Goal: Task Accomplishment & Management: Use online tool/utility

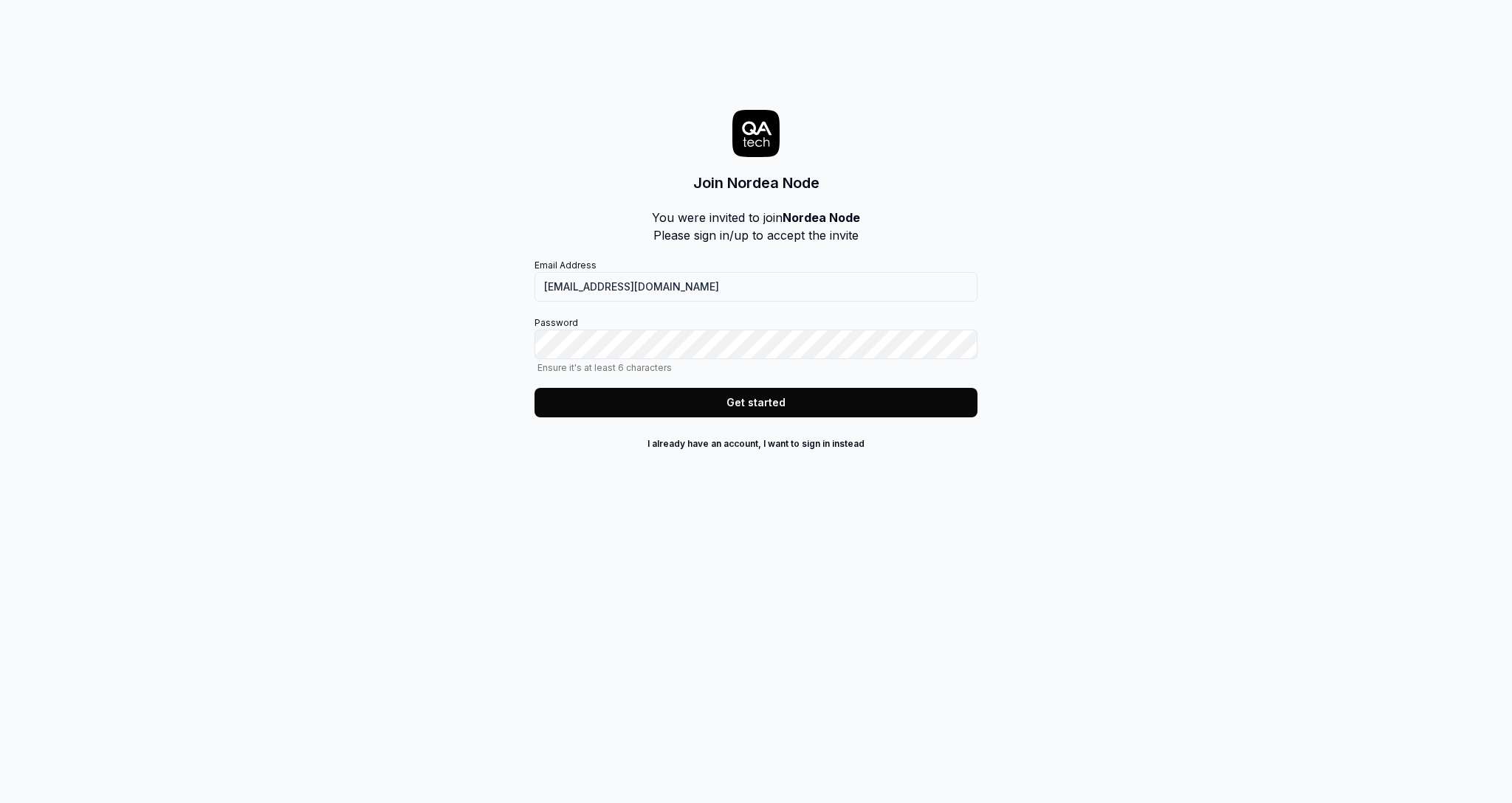
click at [770, 406] on button "Get started" at bounding box center [756, 402] width 443 height 30
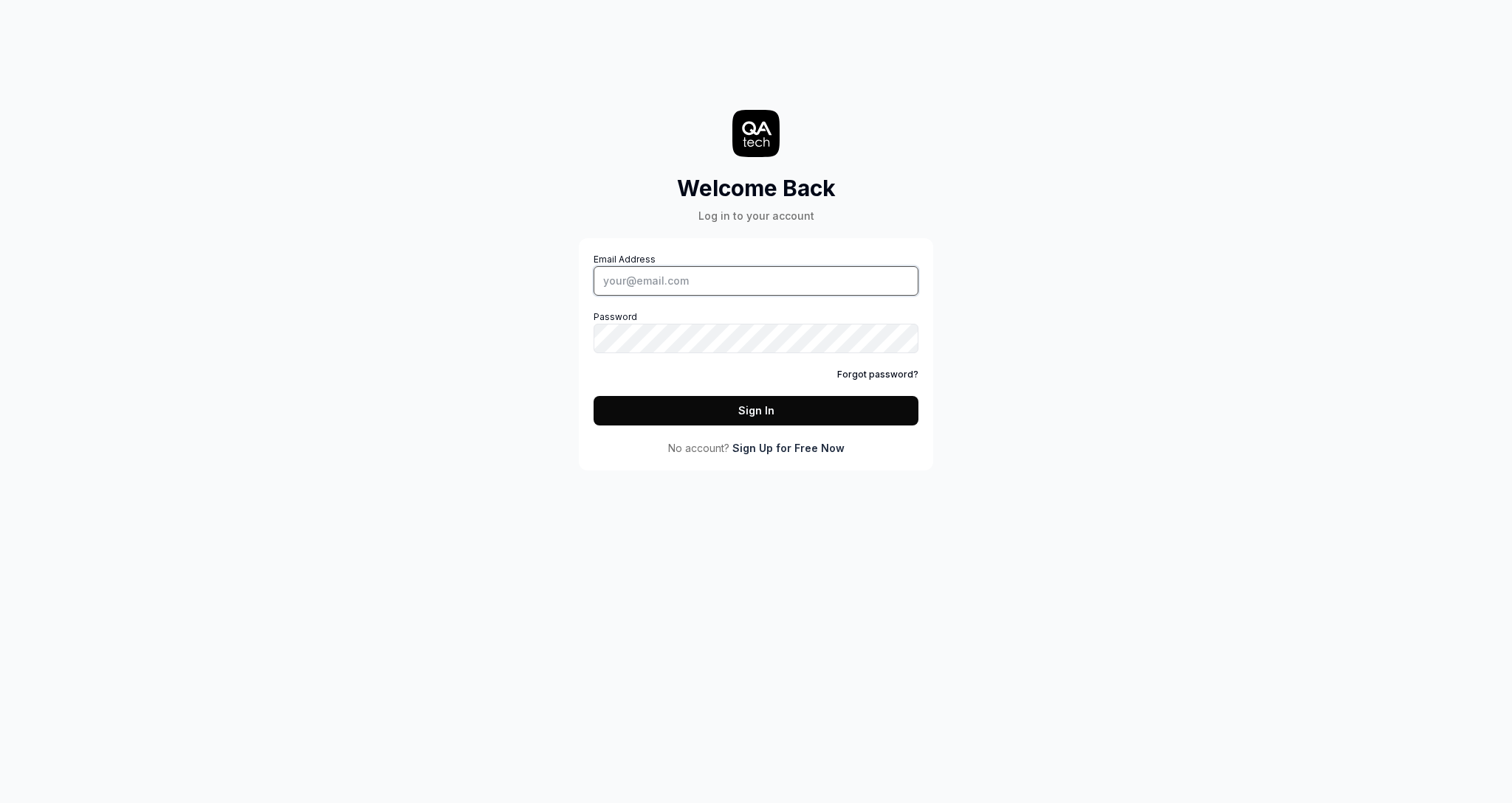
click at [697, 278] on input "Email Address" at bounding box center [756, 281] width 325 height 30
type input "simon.carmelid@nordeanode.se"
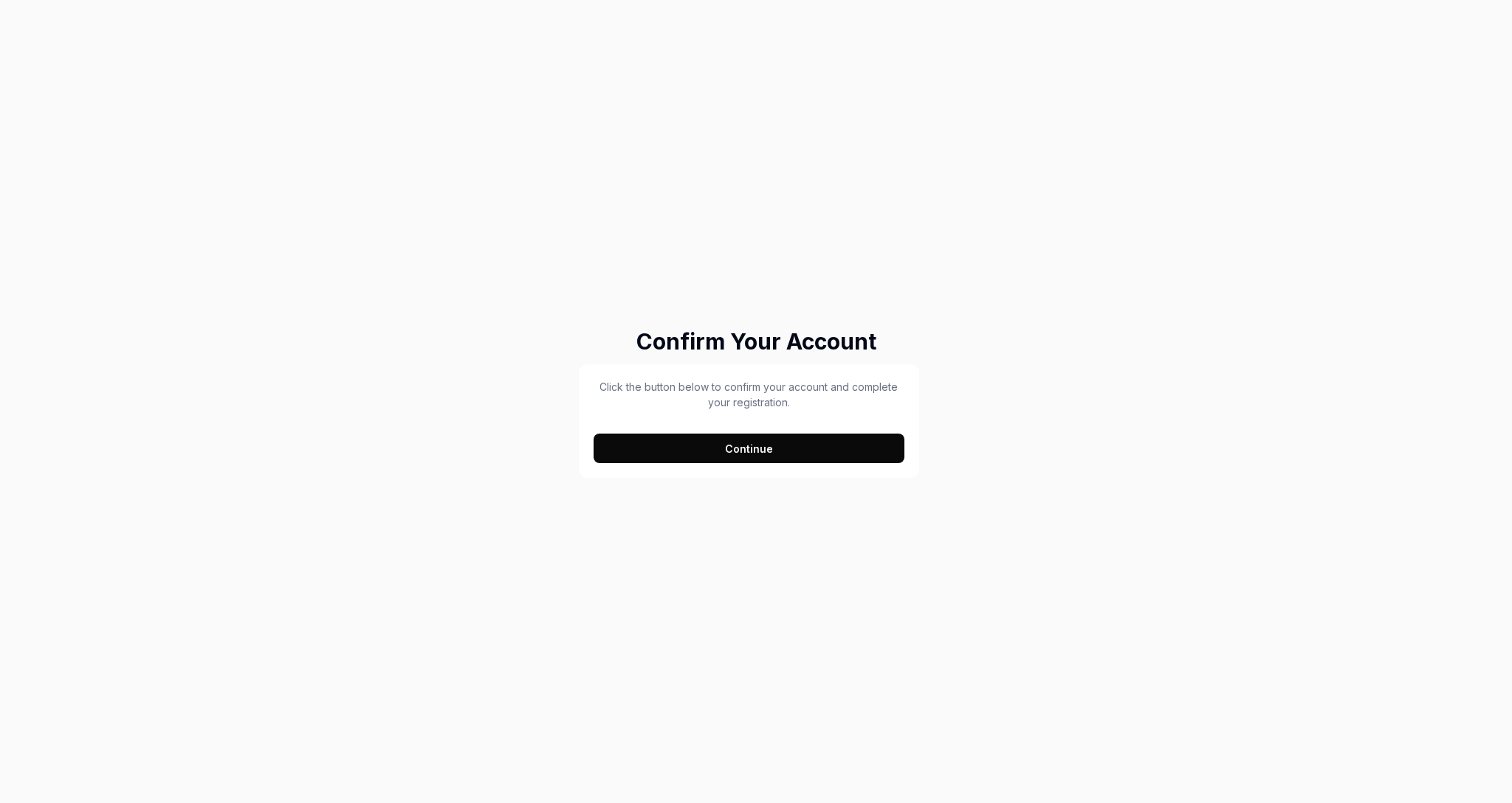
click at [779, 456] on button "Continue" at bounding box center [749, 448] width 311 height 30
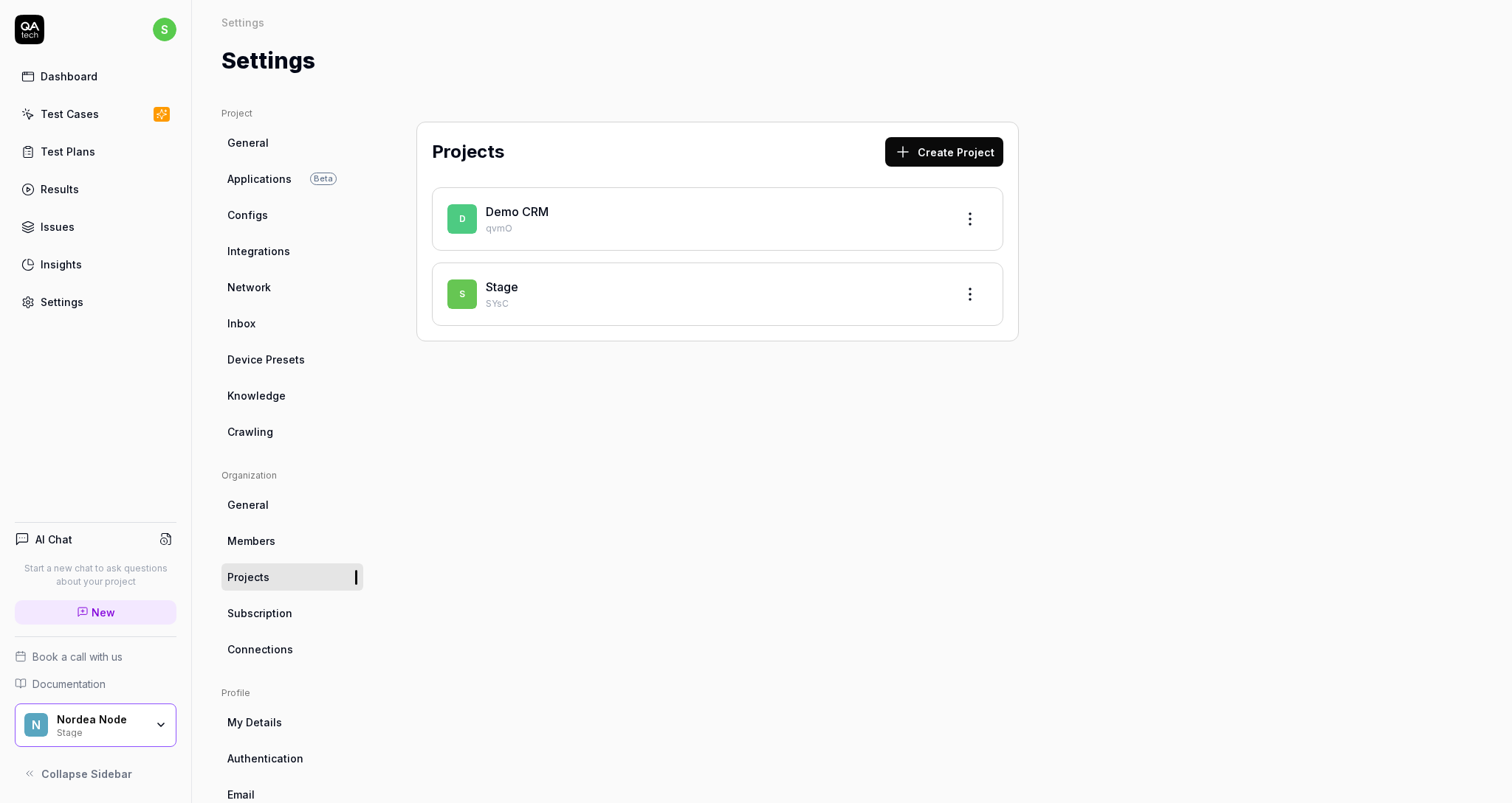
click at [603, 291] on div "Stage" at bounding box center [714, 287] width 457 height 18
click at [77, 106] on div "Test Cases" at bounding box center [69, 114] width 58 height 15
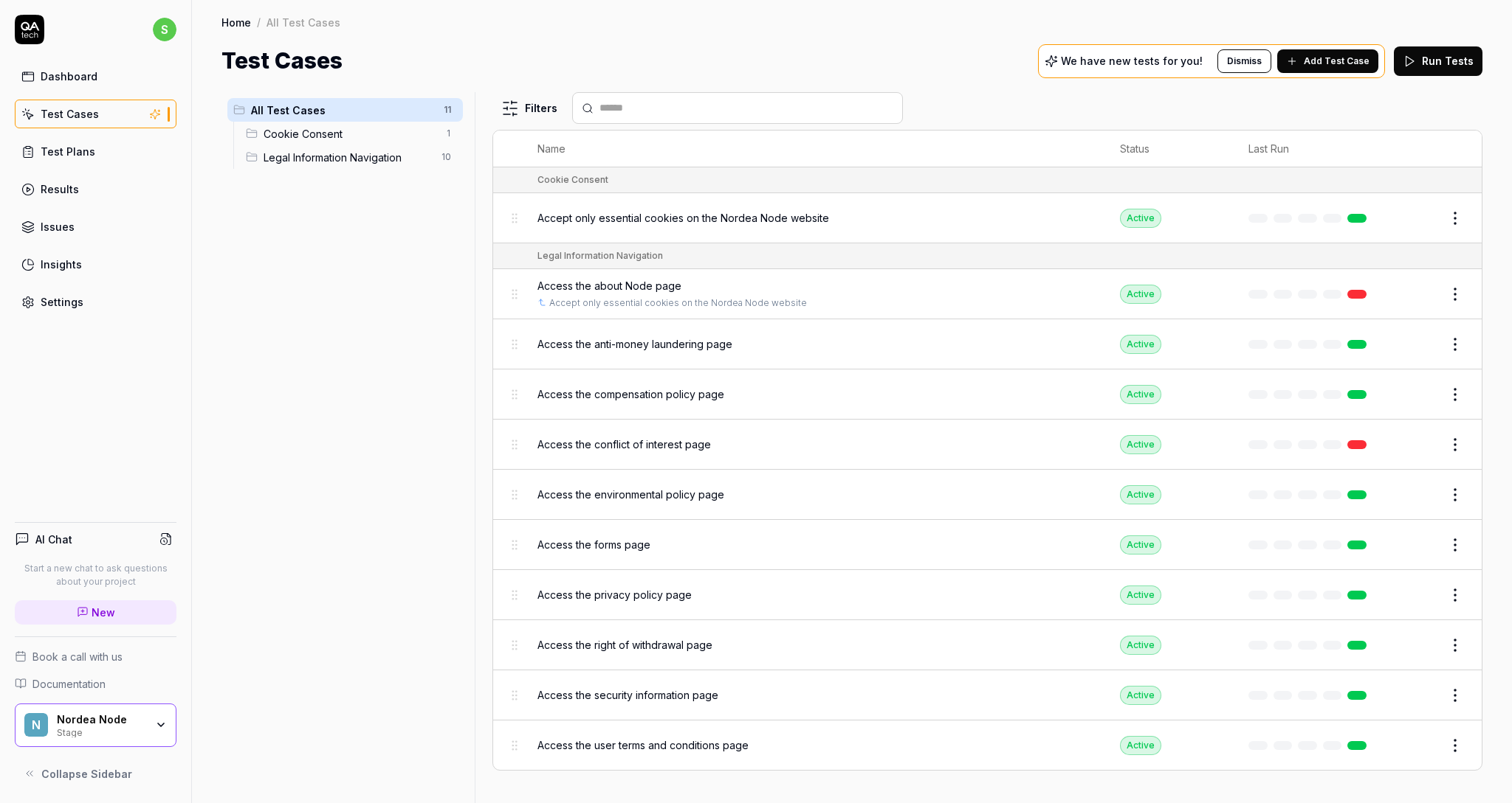
click at [640, 215] on span "Accept only essential cookies on the Nordea Node website" at bounding box center [683, 218] width 291 height 15
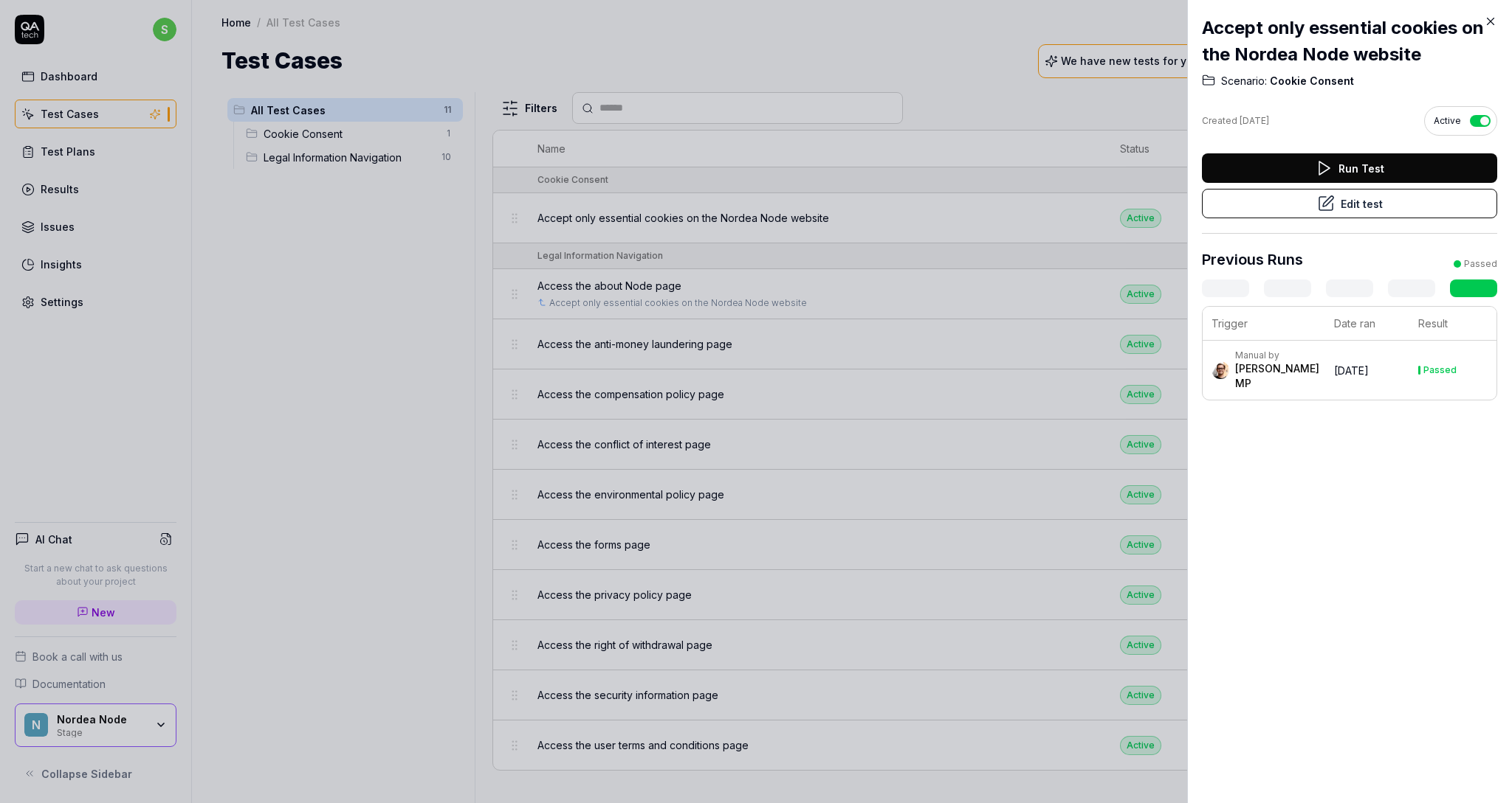
click at [1342, 355] on td "[DATE]" at bounding box center [1367, 370] width 84 height 59
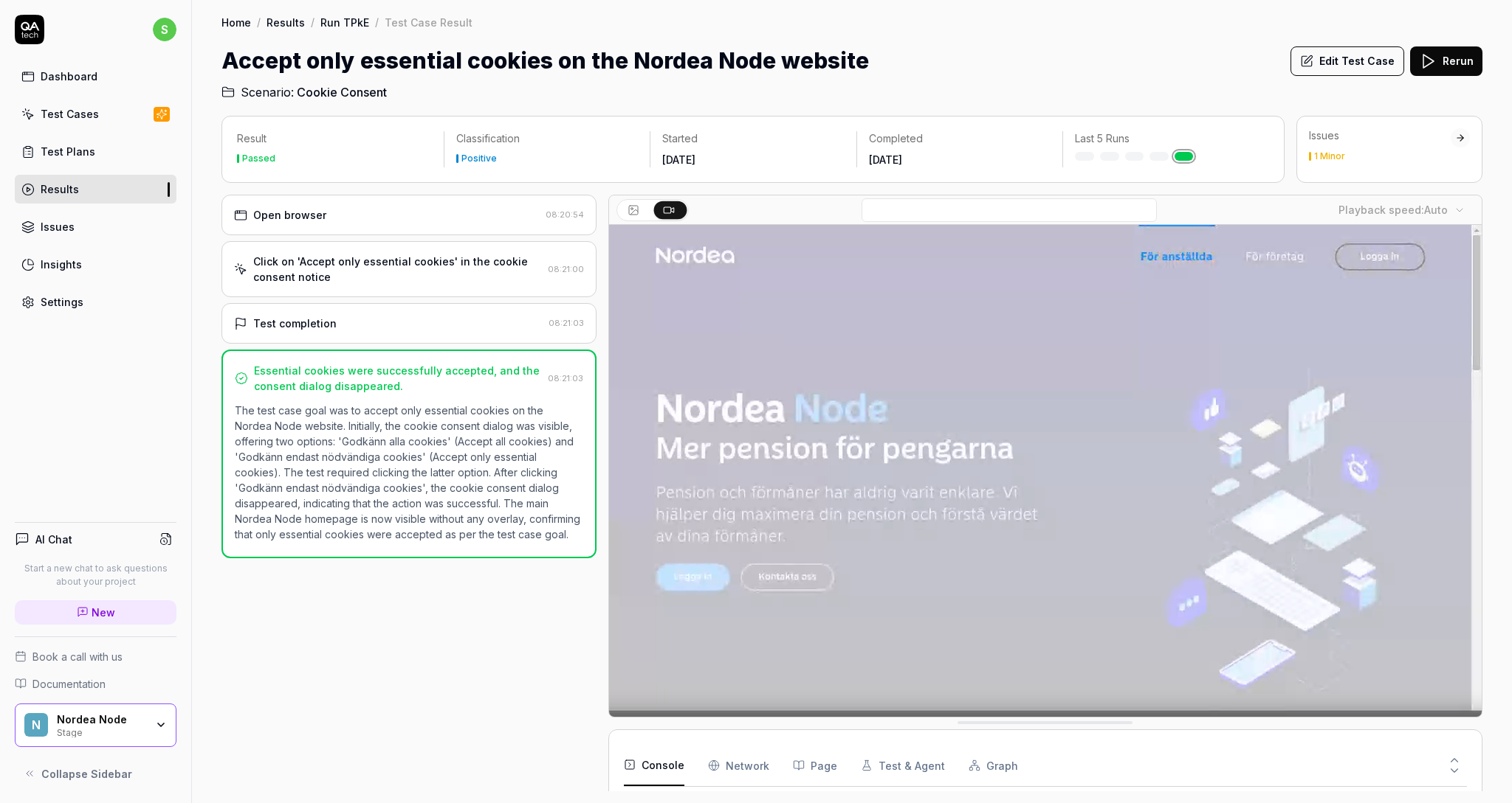
scroll to position [53, 0]
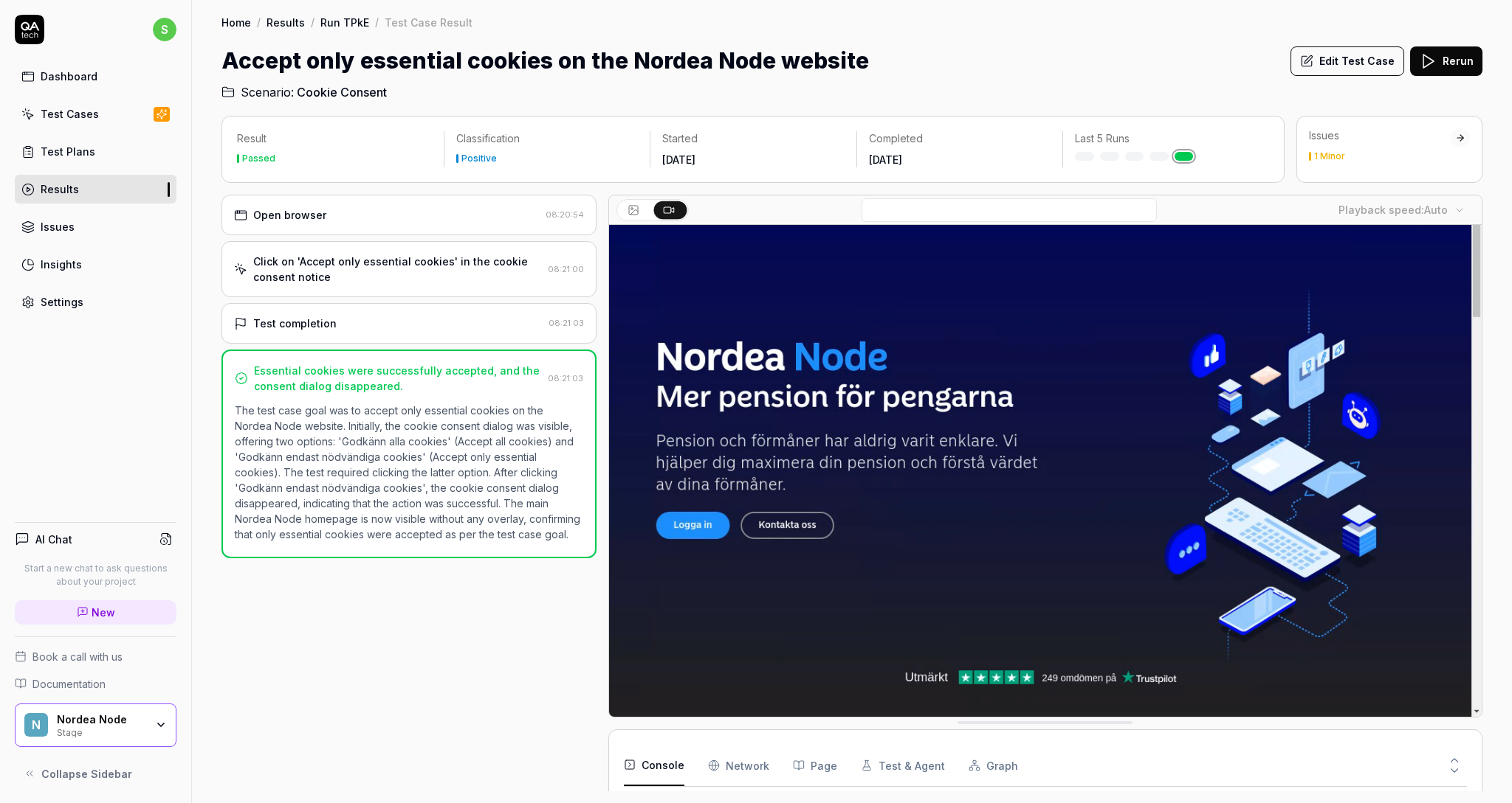
click at [897, 766] on button "Test & Agent" at bounding box center [903, 765] width 84 height 41
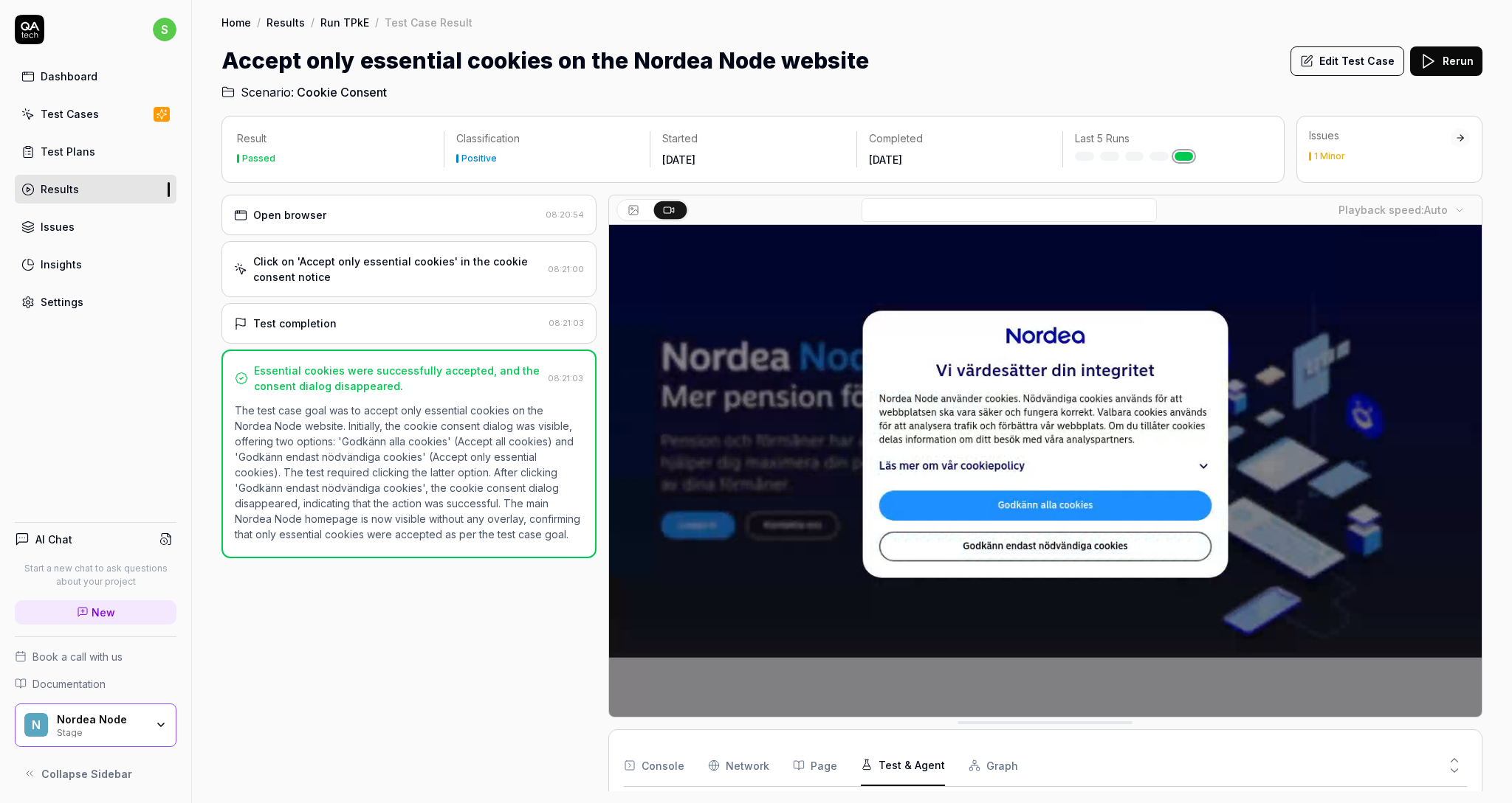
click at [1456, 770] on icon at bounding box center [1455, 771] width 7 height 3
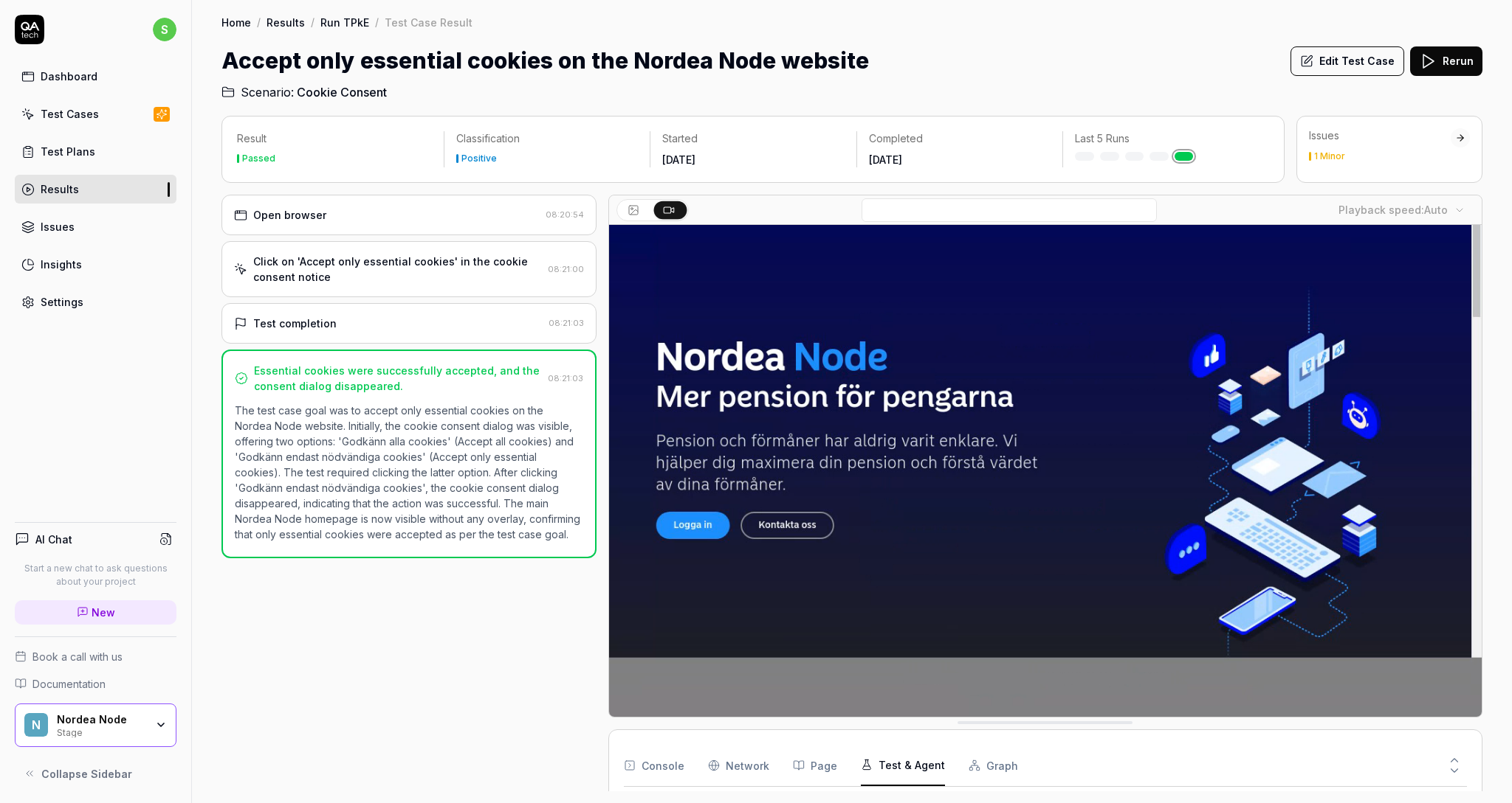
click at [638, 208] on icon at bounding box center [633, 210] width 12 height 12
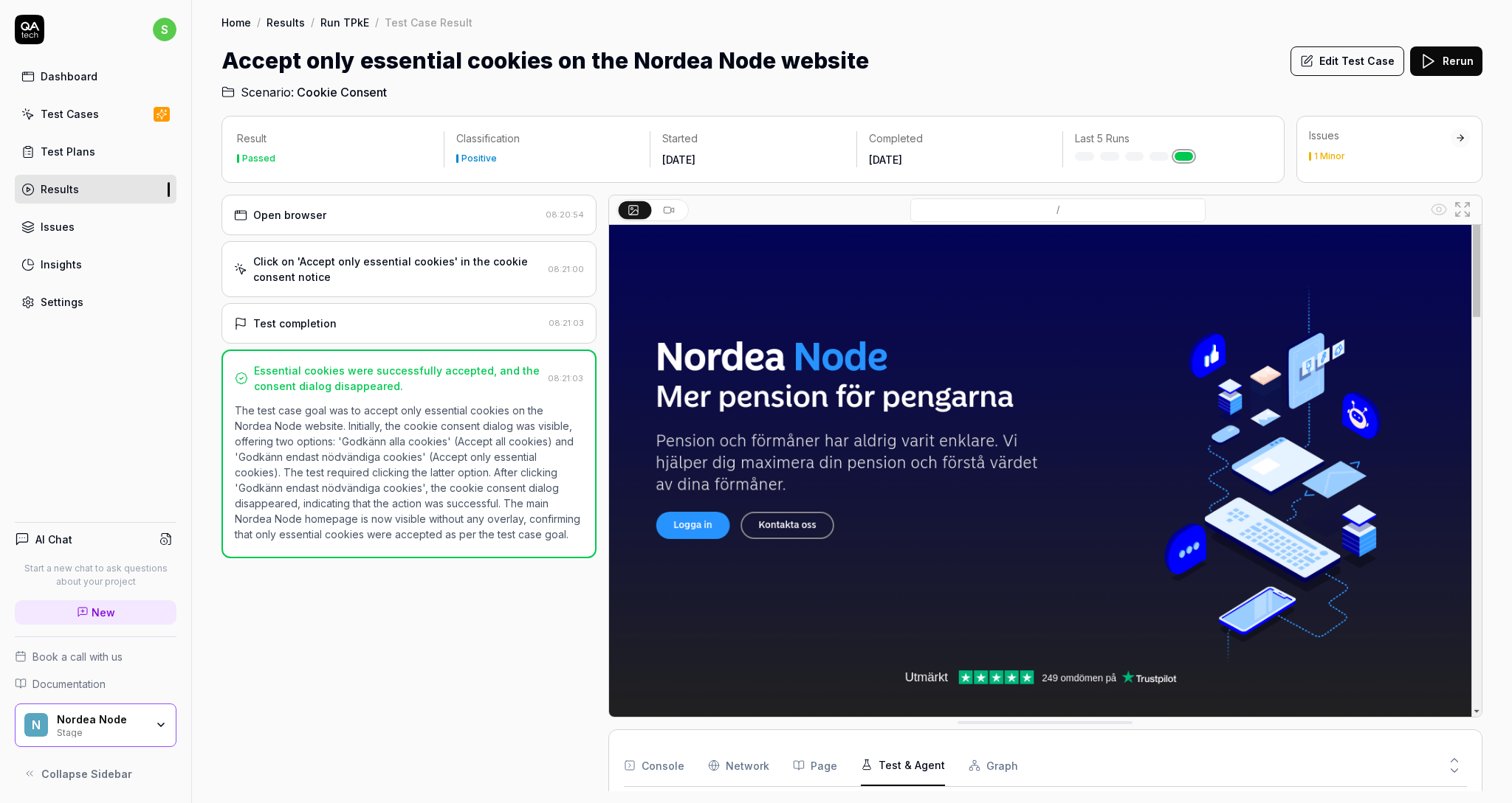
click at [420, 330] on div "Test completion" at bounding box center [388, 324] width 309 height 15
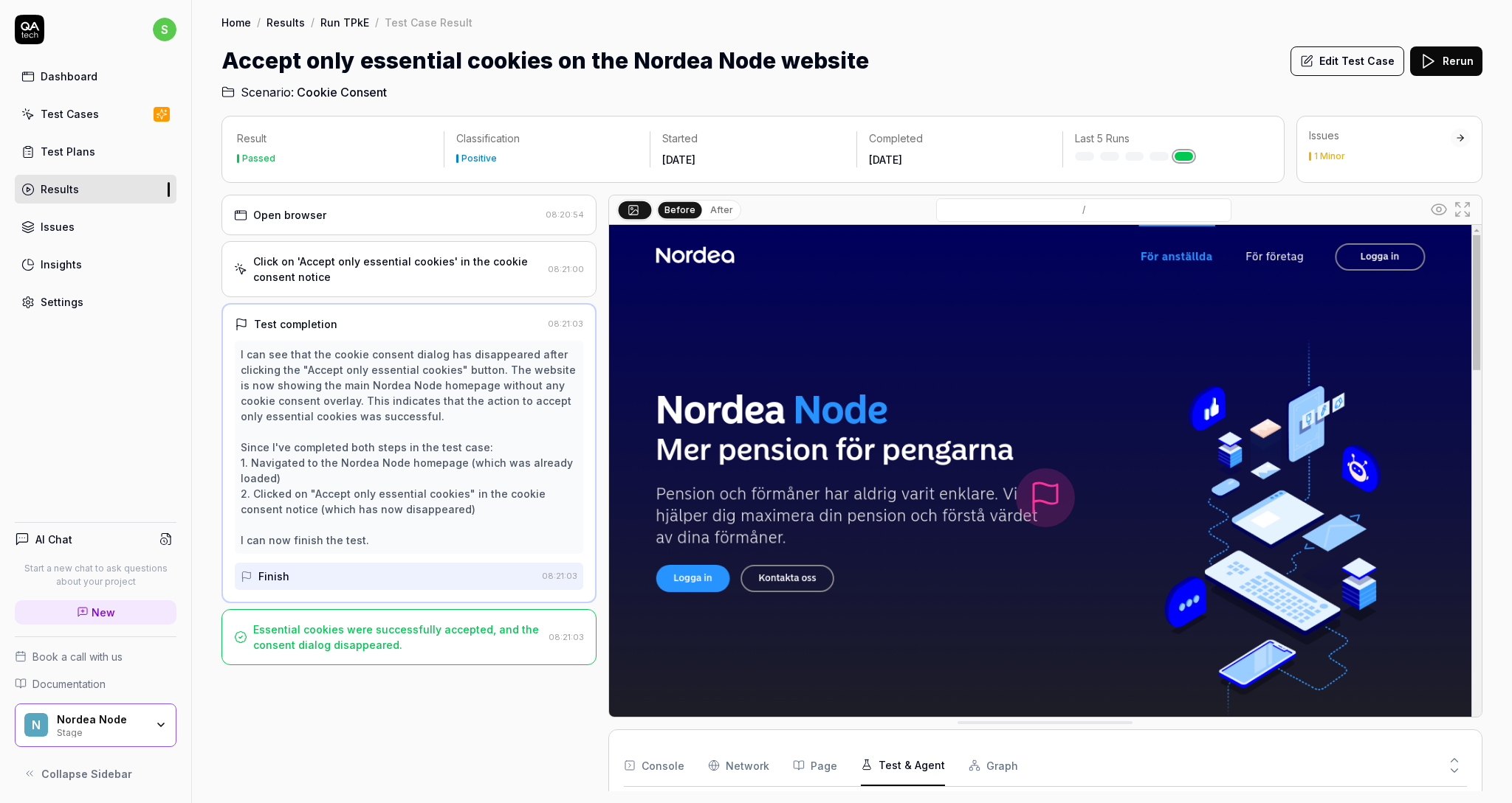
click at [407, 278] on div "Click on 'Accept only essential cookies' in the cookie consent notice" at bounding box center [397, 269] width 289 height 31
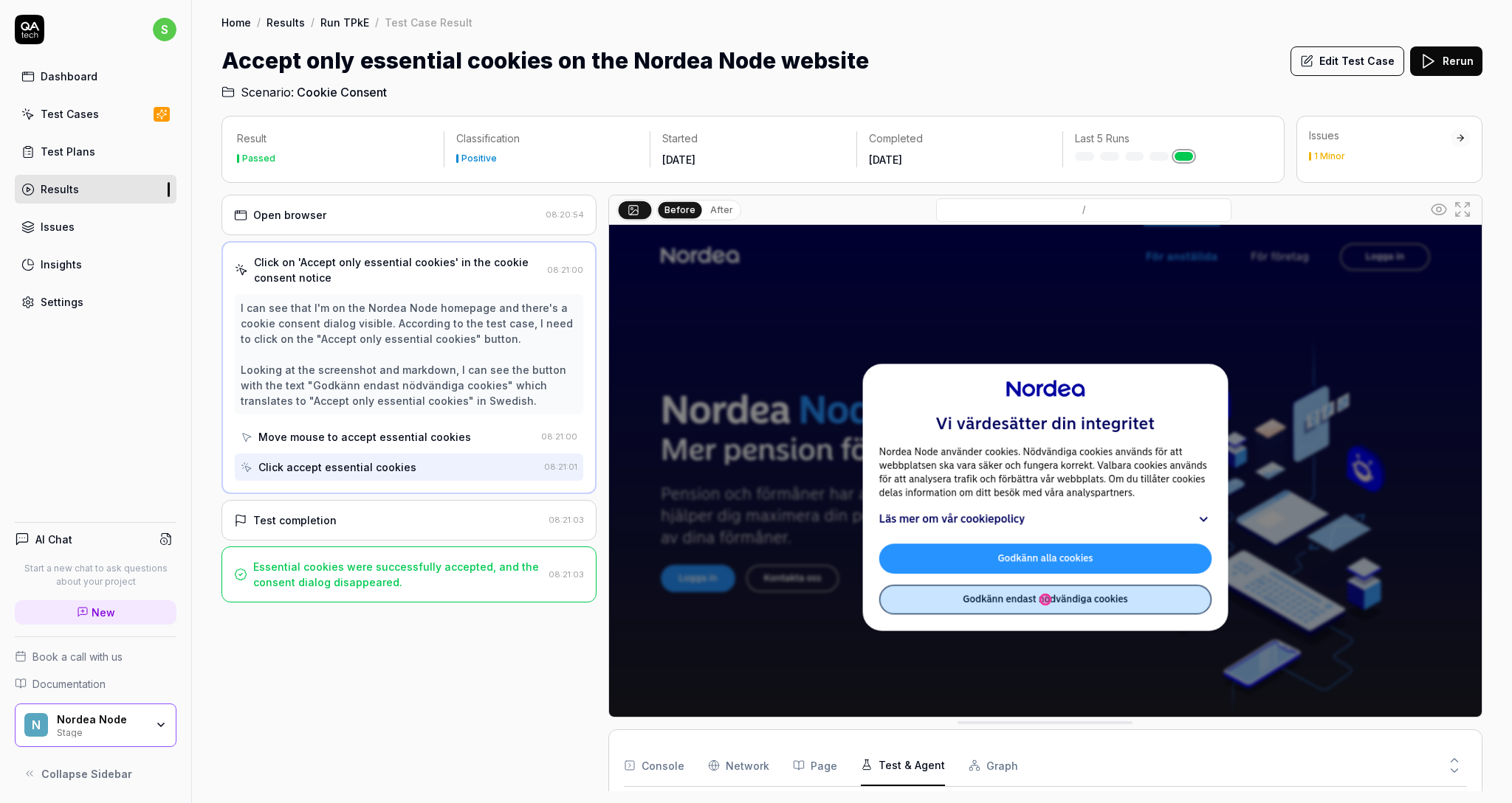
click at [1386, 138] on div "Issues" at bounding box center [1380, 135] width 142 height 15
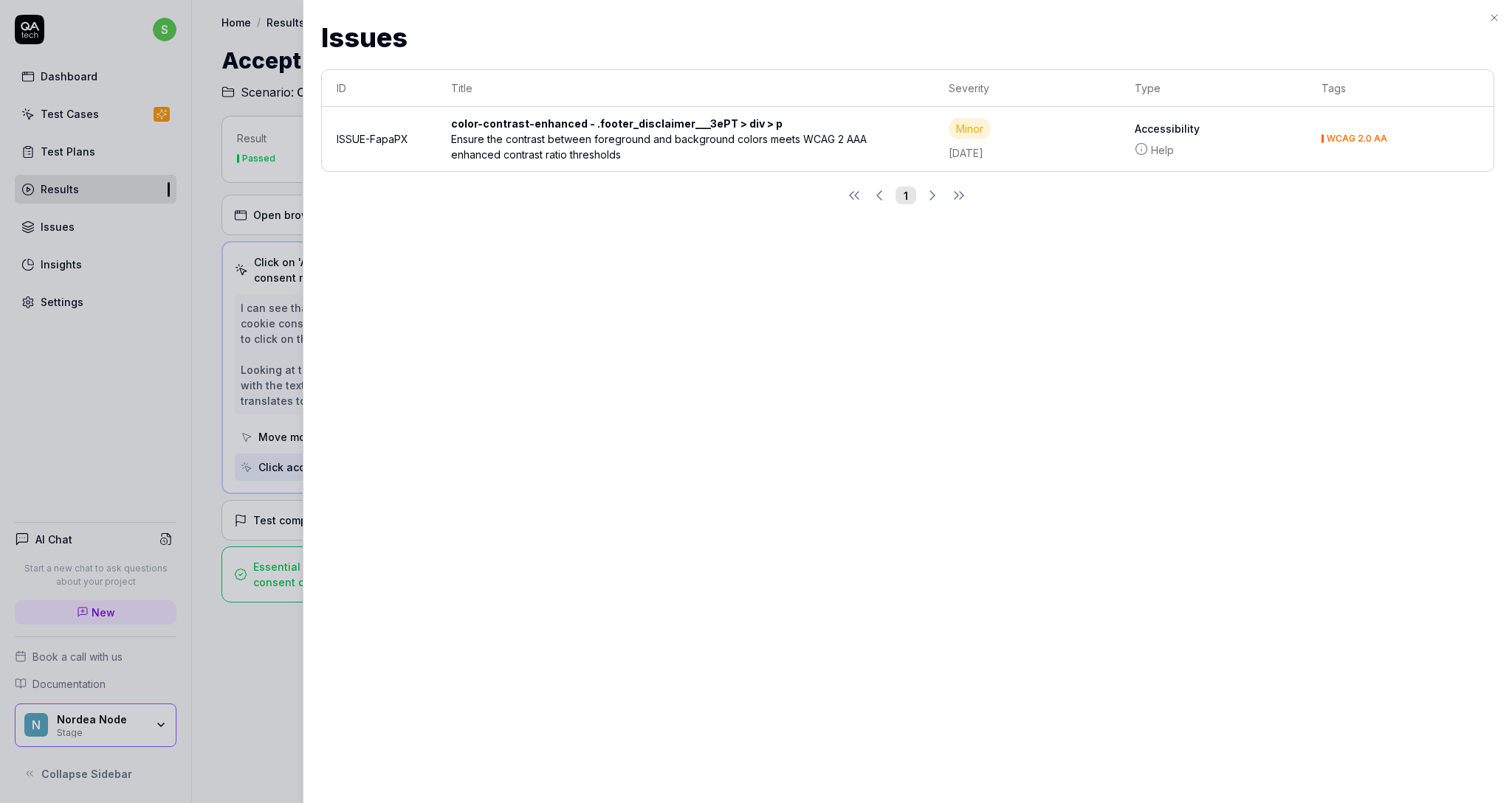
click at [765, 145] on div "Ensure the contrast between foreground and background colors meets WCAG 2 AAA e…" at bounding box center [667, 147] width 432 height 31
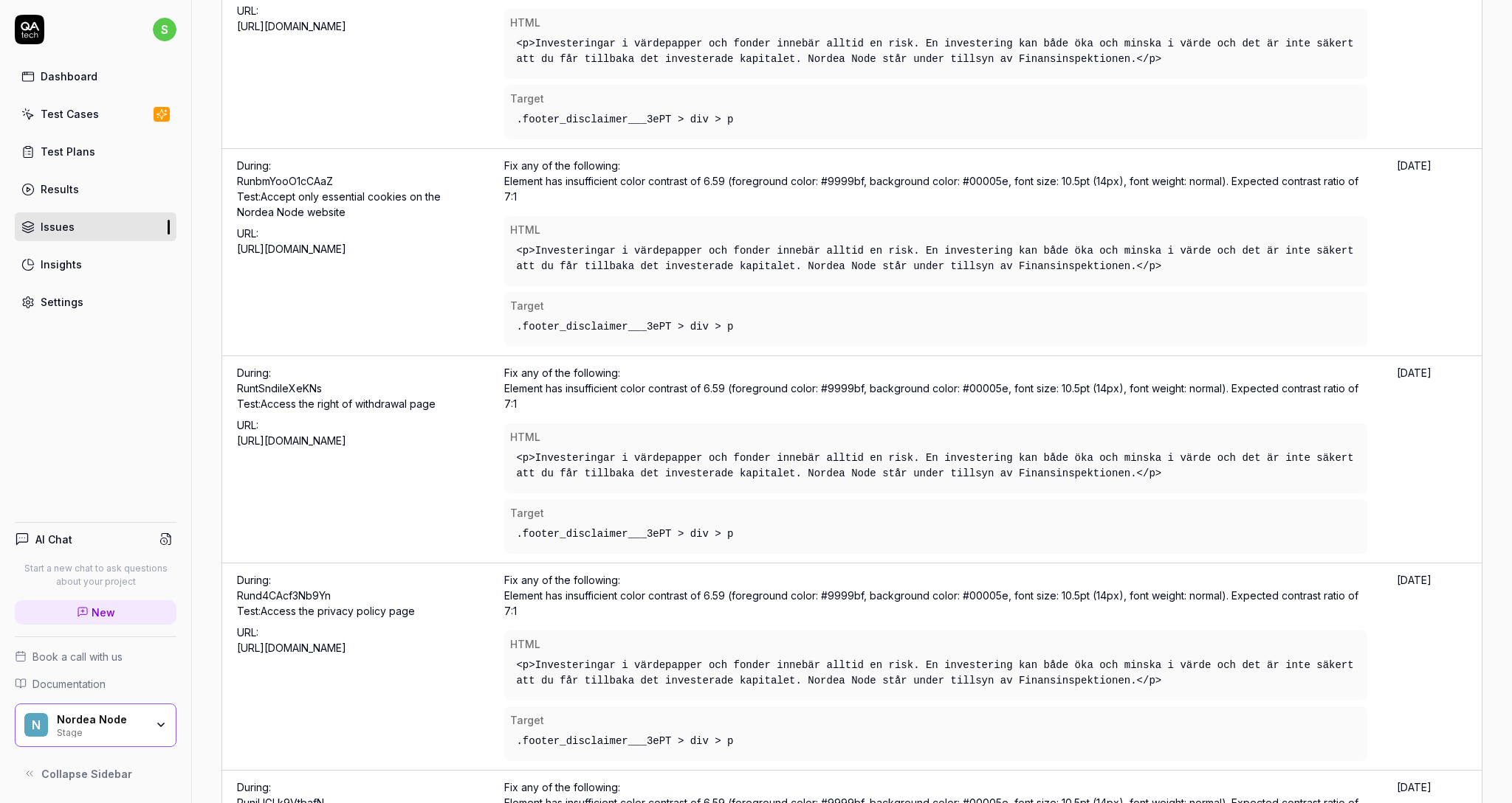
scroll to position [1952, 0]
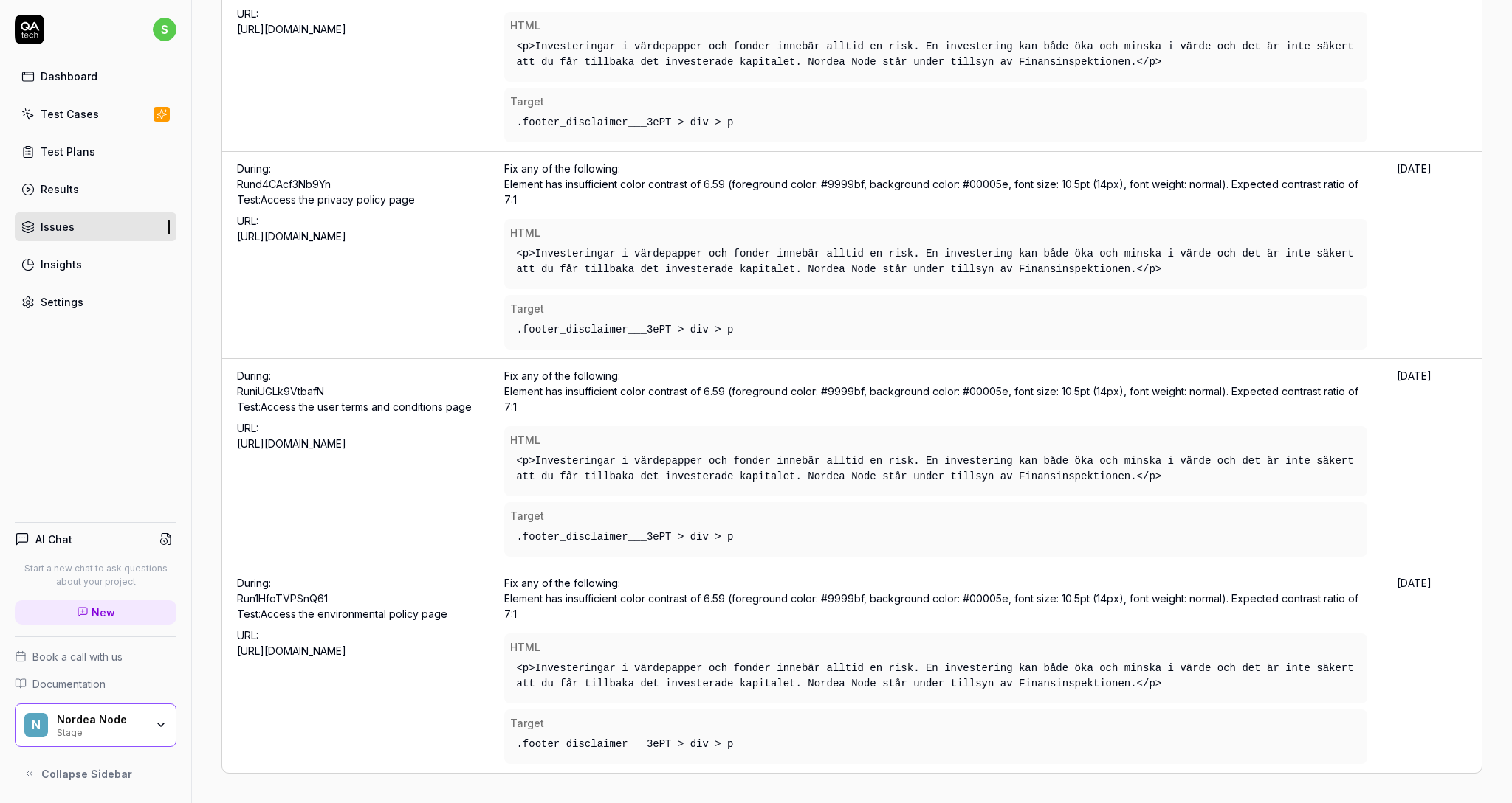
click at [68, 118] on div "Test Cases" at bounding box center [69, 114] width 58 height 15
